Goal: Task Accomplishment & Management: Manage account settings

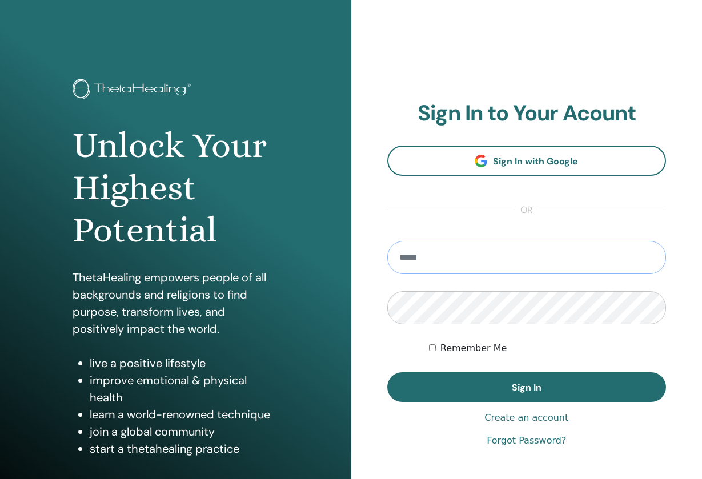
type input "**********"
click at [526, 387] on button "Sign In" at bounding box center [526, 387] width 279 height 30
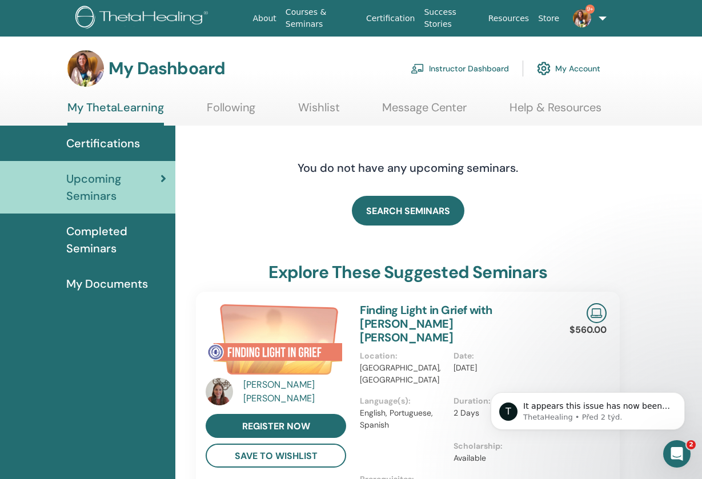
click at [471, 69] on link "Instructor Dashboard" at bounding box center [460, 68] width 98 height 25
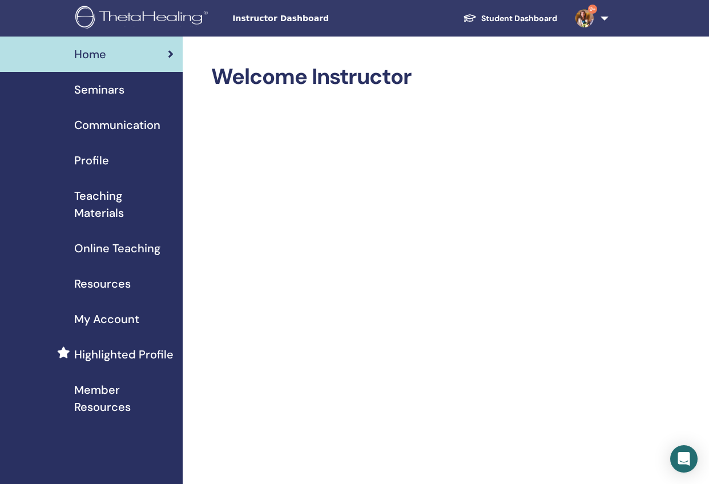
click at [100, 94] on span "Seminars" at bounding box center [99, 89] width 50 height 17
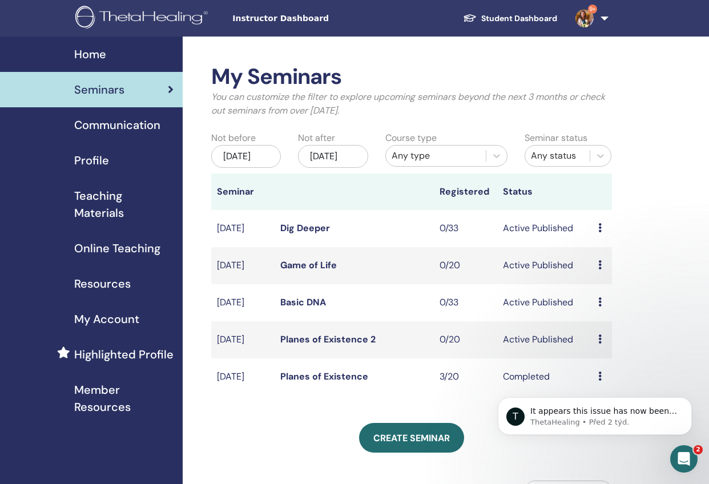
click at [350, 346] on link "Planes of Existence 2" at bounding box center [327, 340] width 95 height 12
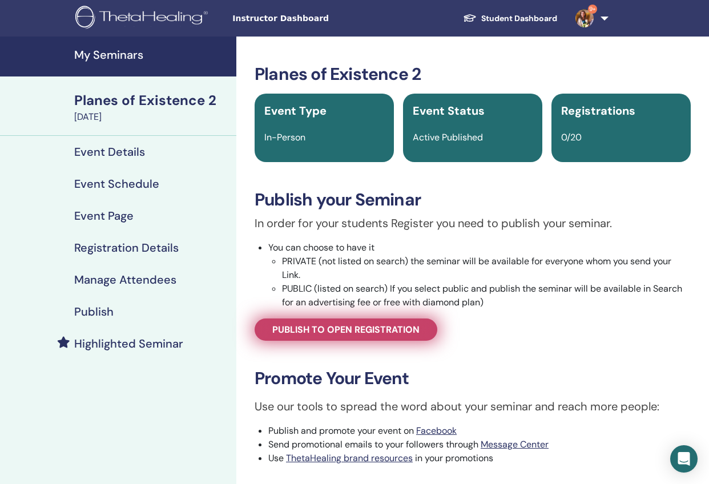
click at [363, 331] on span "Publish to open registration" at bounding box center [345, 330] width 147 height 12
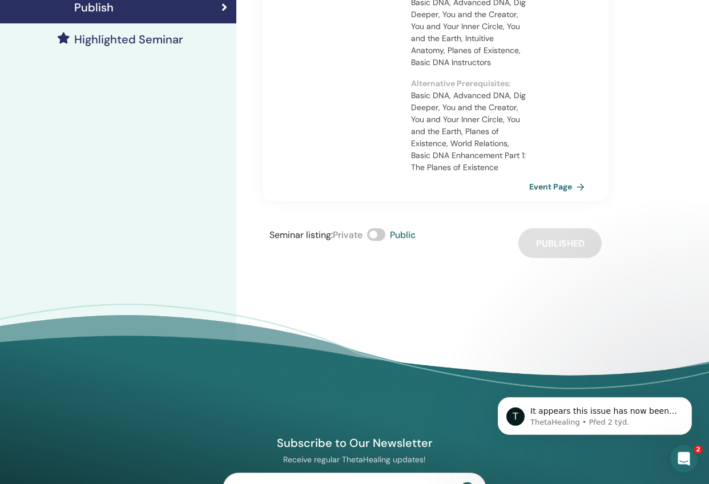
scroll to position [423, 0]
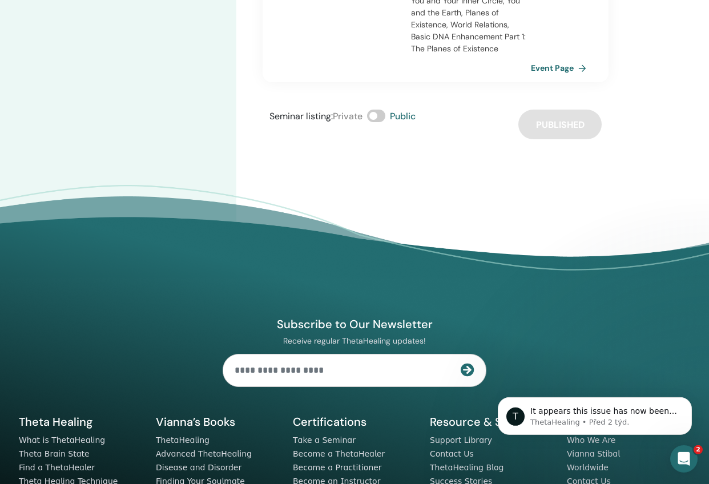
click at [561, 77] on link "Event Page" at bounding box center [561, 67] width 60 height 17
